Goal: Task Accomplishment & Management: Manage account settings

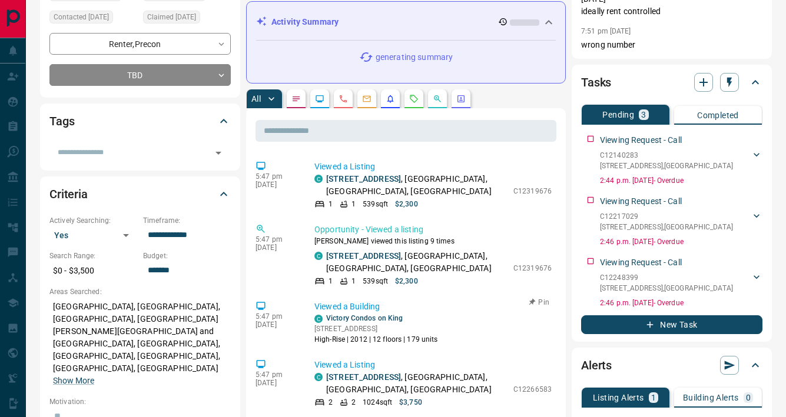
scroll to position [157, 0]
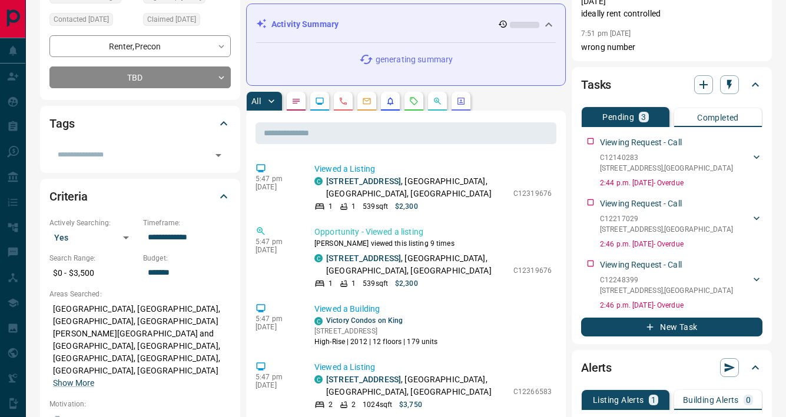
click at [432, 97] on button "button" at bounding box center [437, 101] width 19 height 19
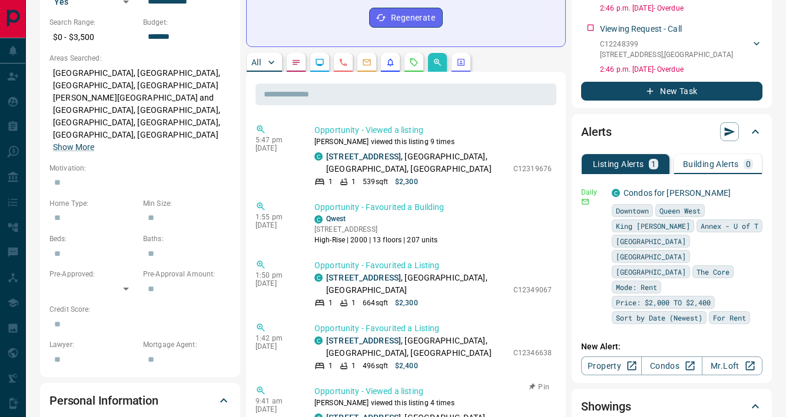
scroll to position [366, 0]
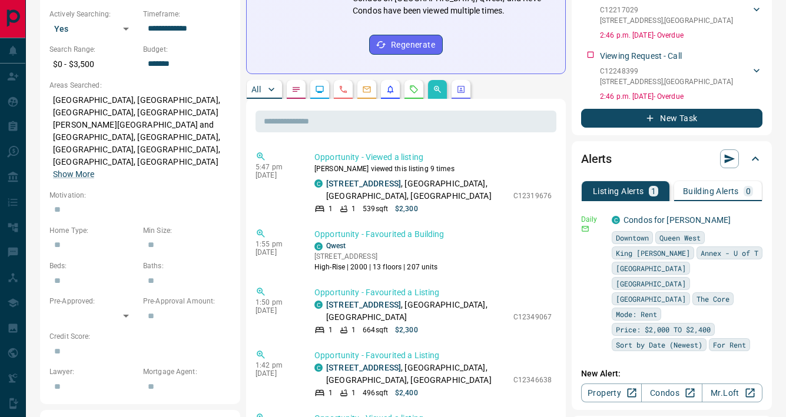
click at [409, 81] on button "button" at bounding box center [413, 89] width 19 height 19
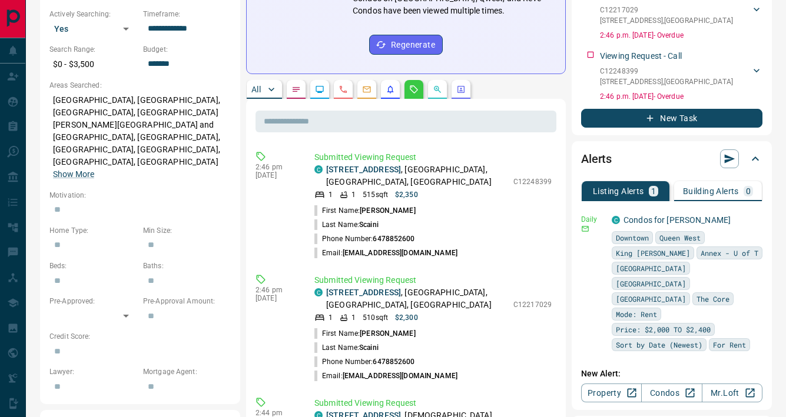
click at [260, 85] on p "All" at bounding box center [255, 89] width 9 height 8
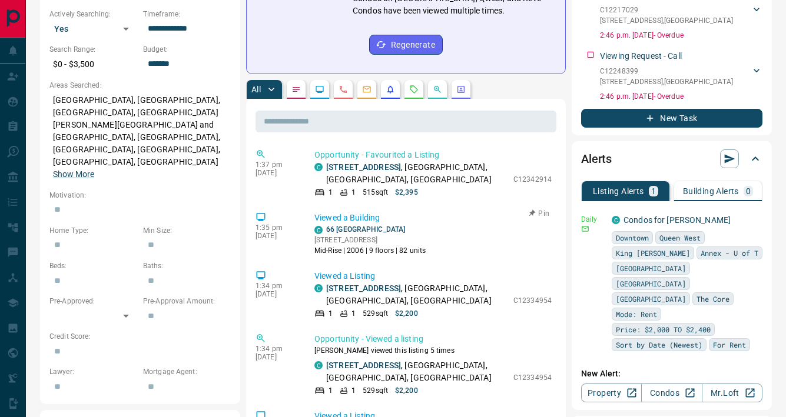
scroll to position [4857, 0]
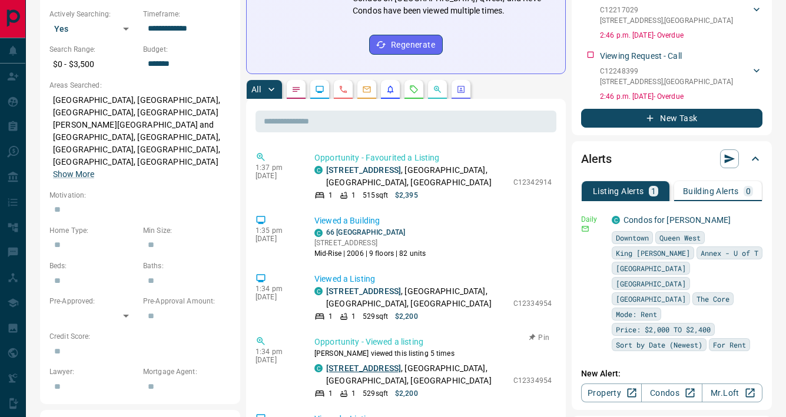
click at [384, 364] on link "[STREET_ADDRESS]" at bounding box center [363, 368] width 75 height 9
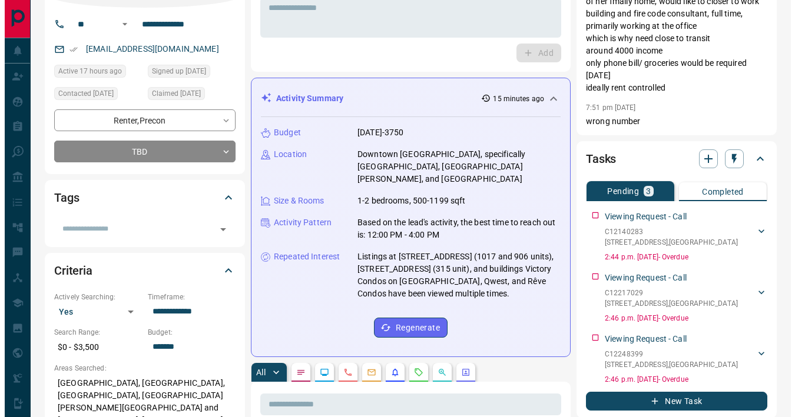
scroll to position [0, 0]
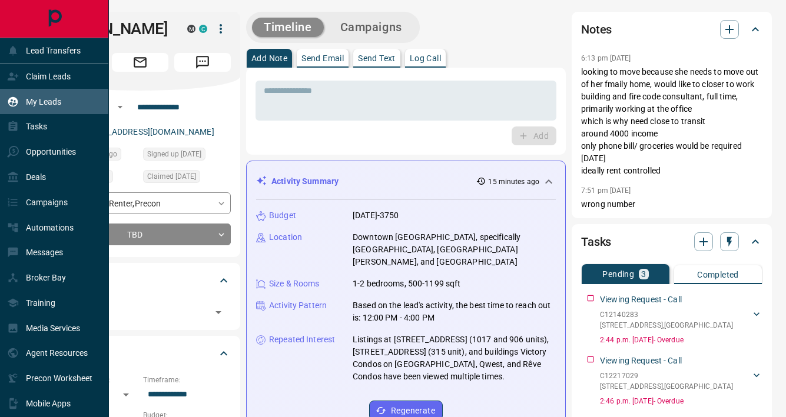
click at [60, 95] on div "My Leads" at bounding box center [34, 101] width 54 height 19
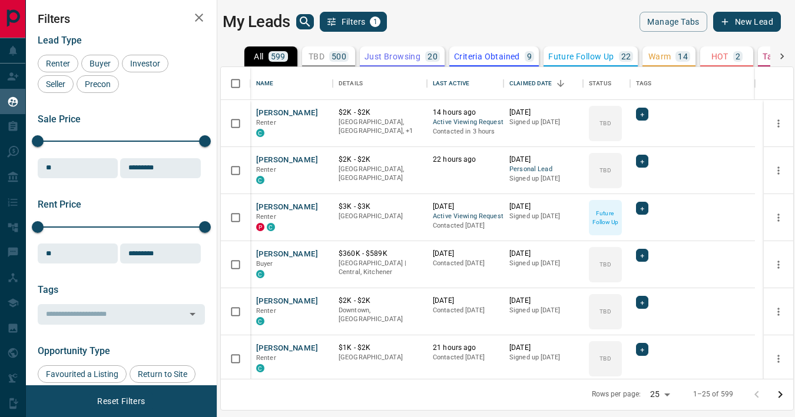
scroll to position [303, 563]
click at [304, 15] on icon "search button" at bounding box center [305, 22] width 14 height 14
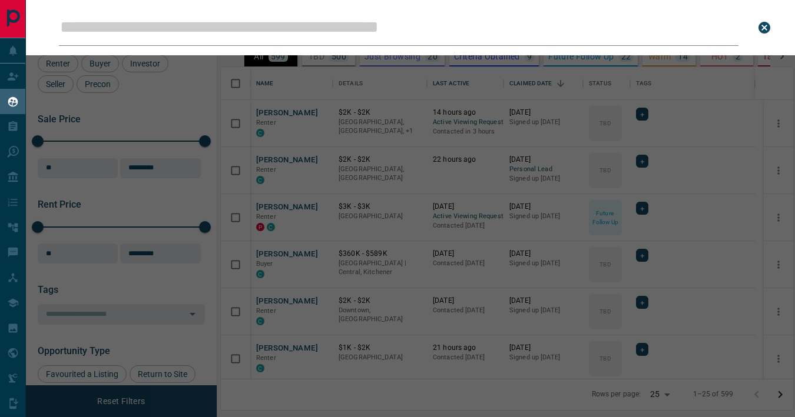
type input "**********"
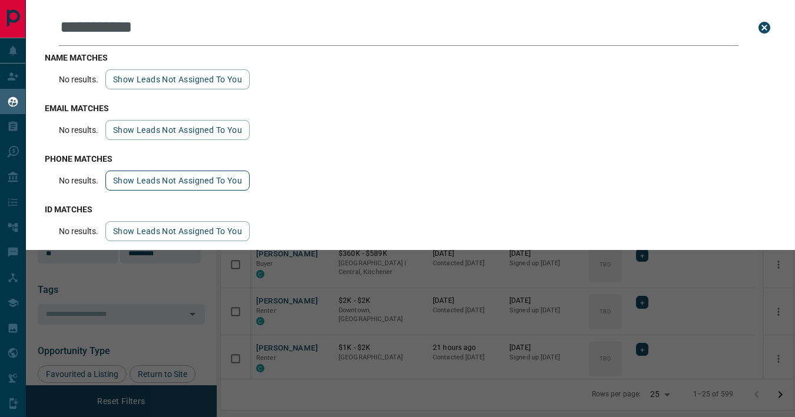
click at [164, 181] on button "Show leads not assigned to you" at bounding box center [177, 181] width 144 height 20
